Goal: Navigation & Orientation: Find specific page/section

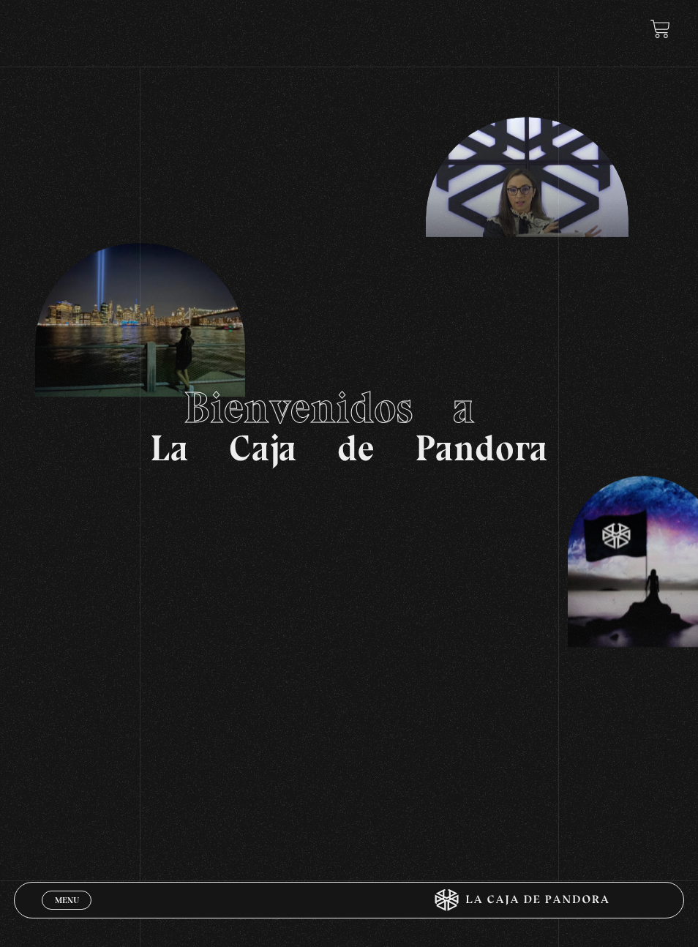
click at [73, 909] on link "Menu Cerrar" at bounding box center [67, 899] width 50 height 19
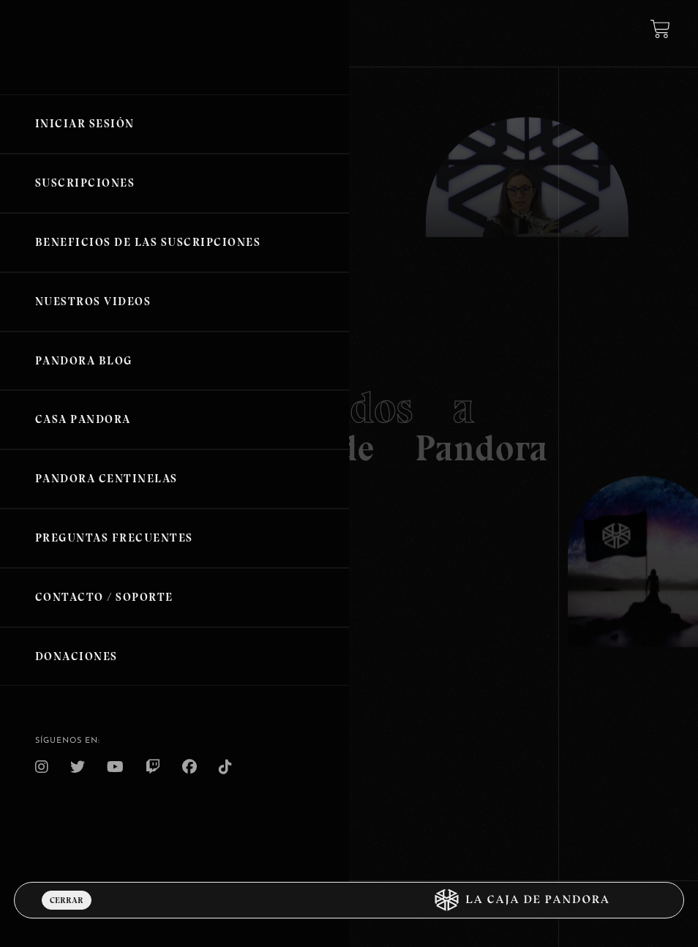
click at [83, 128] on link "Iniciar Sesión" at bounding box center [174, 123] width 349 height 59
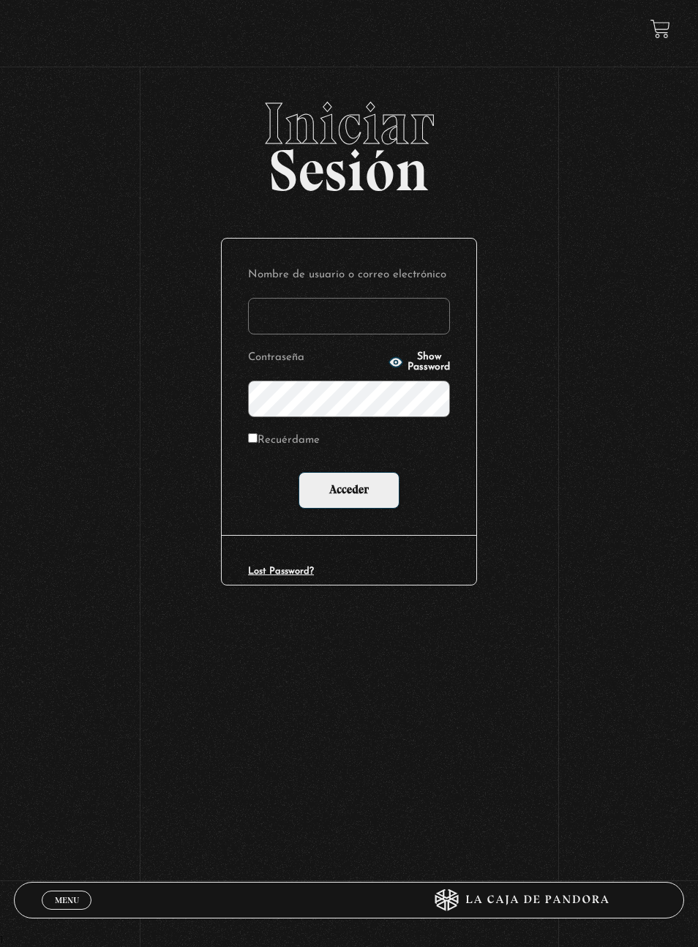
type input "[EMAIL_ADDRESS][DOMAIN_NAME]"
click at [343, 489] on input "Acceder" at bounding box center [348, 490] width 101 height 37
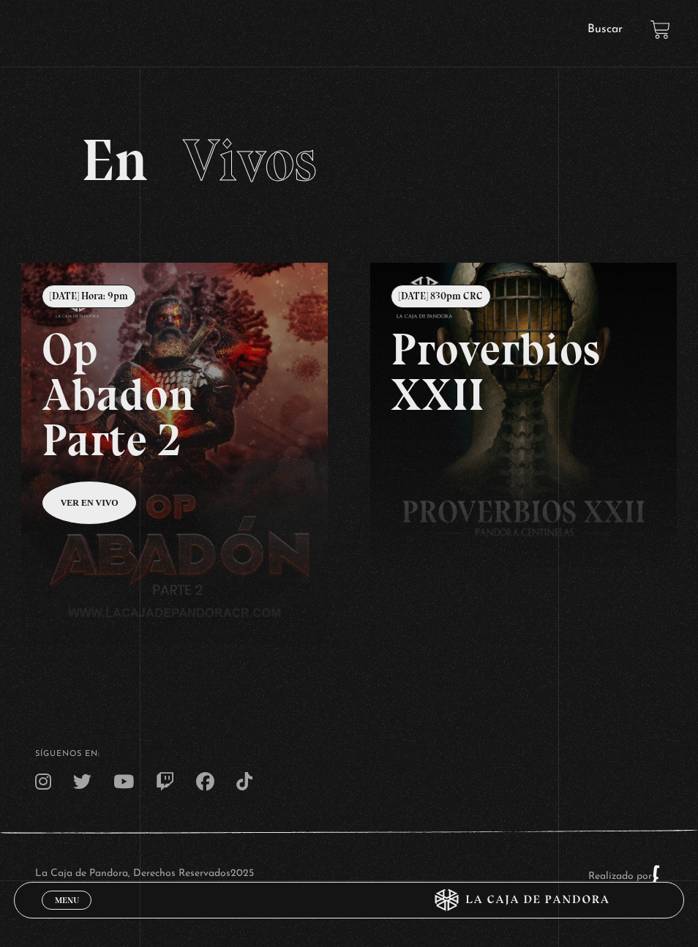
click at [615, 31] on link "Buscar" at bounding box center [604, 29] width 35 height 12
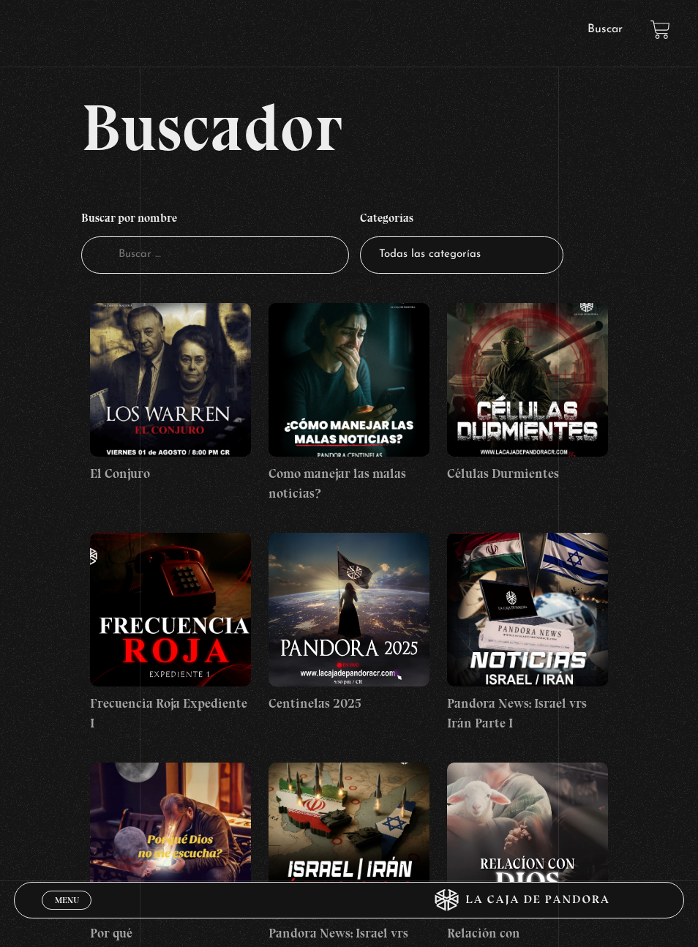
click at [293, 266] on input "Buscador" at bounding box center [215, 254] width 268 height 37
type input "ilumi"
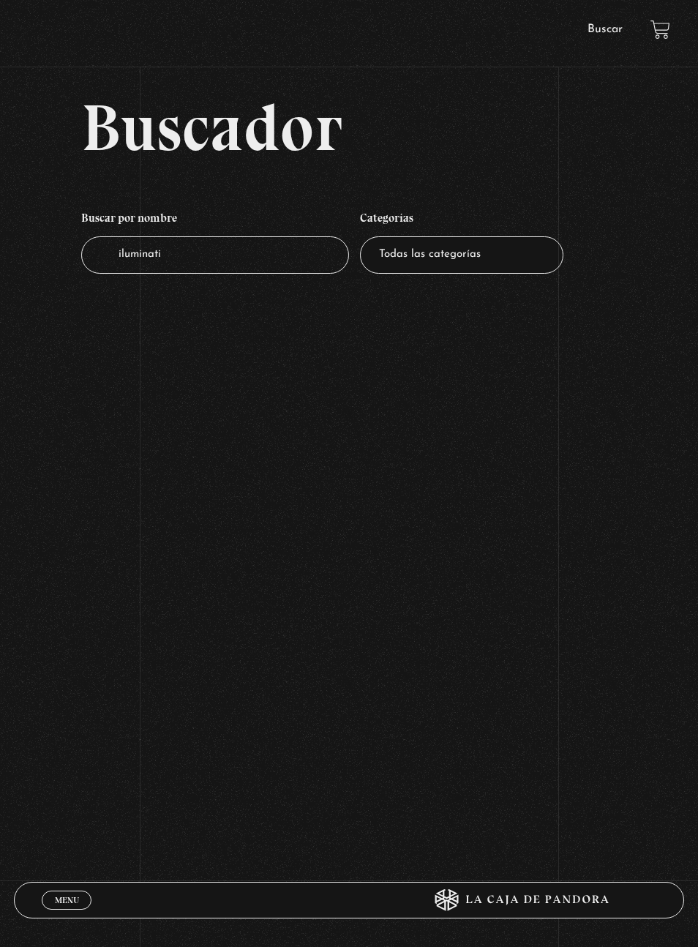
click at [199, 243] on input "iluminati" at bounding box center [215, 254] width 268 height 37
click at [195, 261] on input "iluminati" at bounding box center [215, 254] width 268 height 37
type input "illuminat"
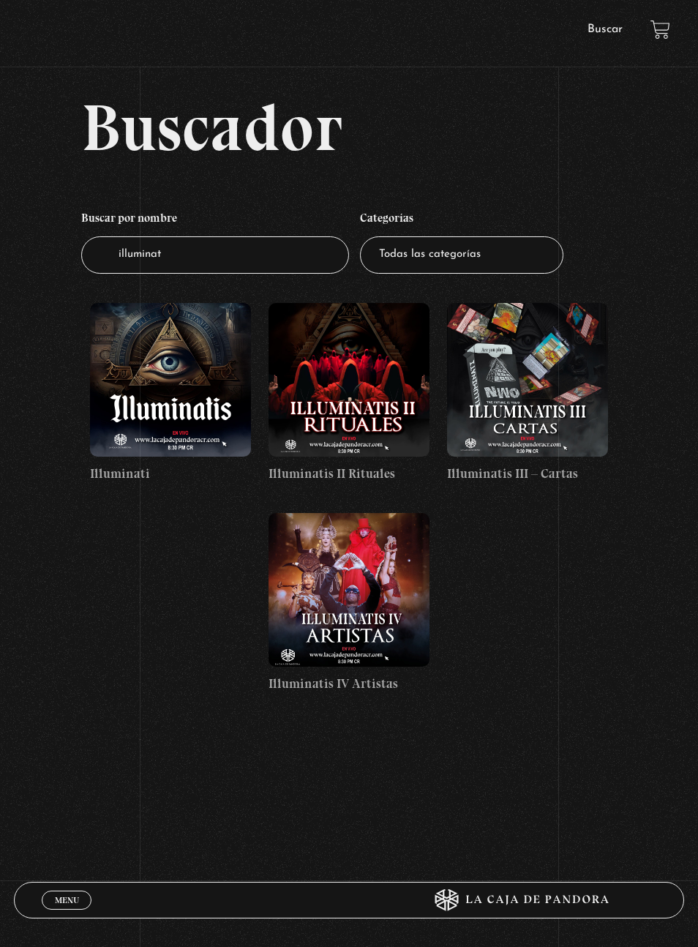
click at [178, 408] on figure at bounding box center [170, 380] width 161 height 154
